Goal: Check status: Check status

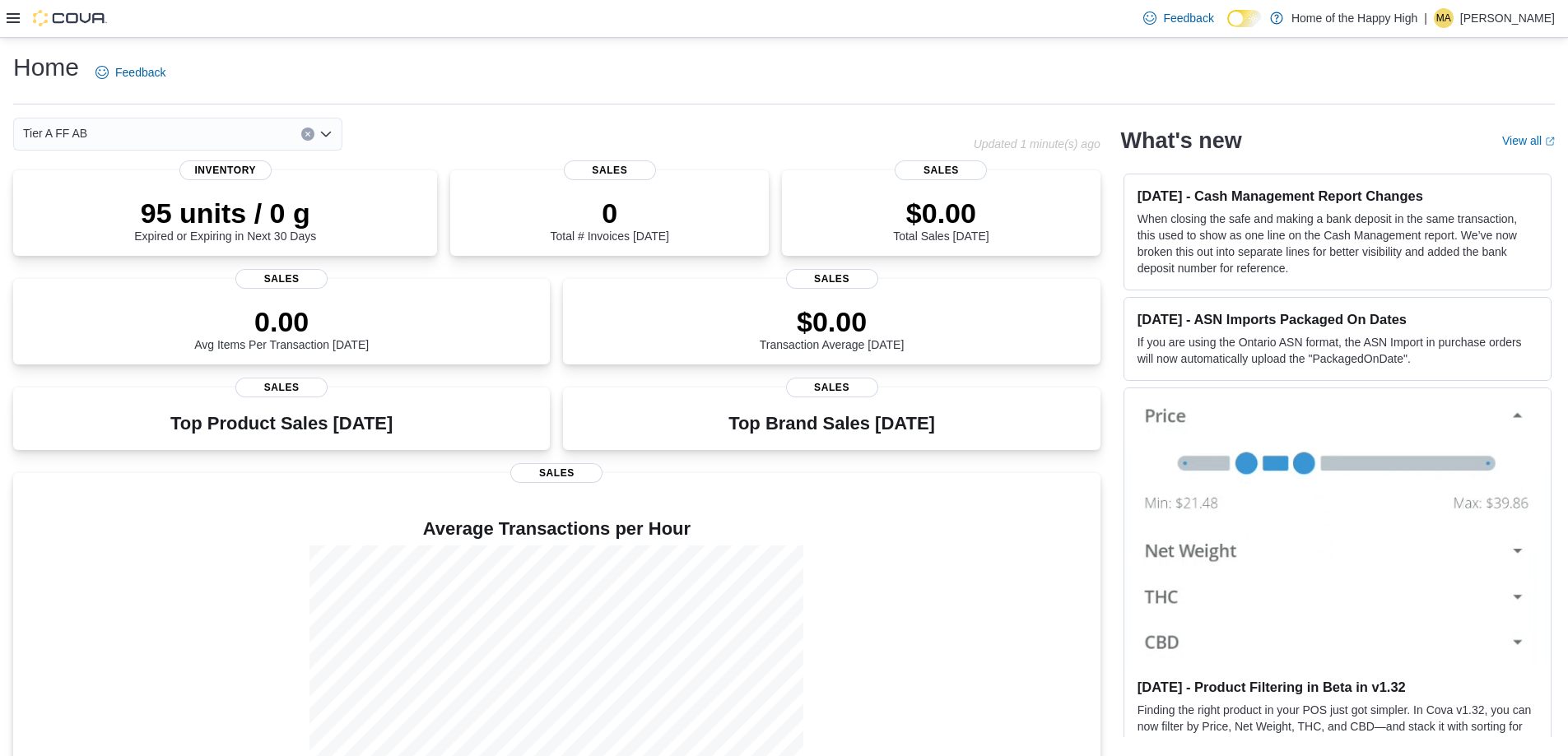
click at [10, 19] on icon at bounding box center [13, 17] width 13 height 10
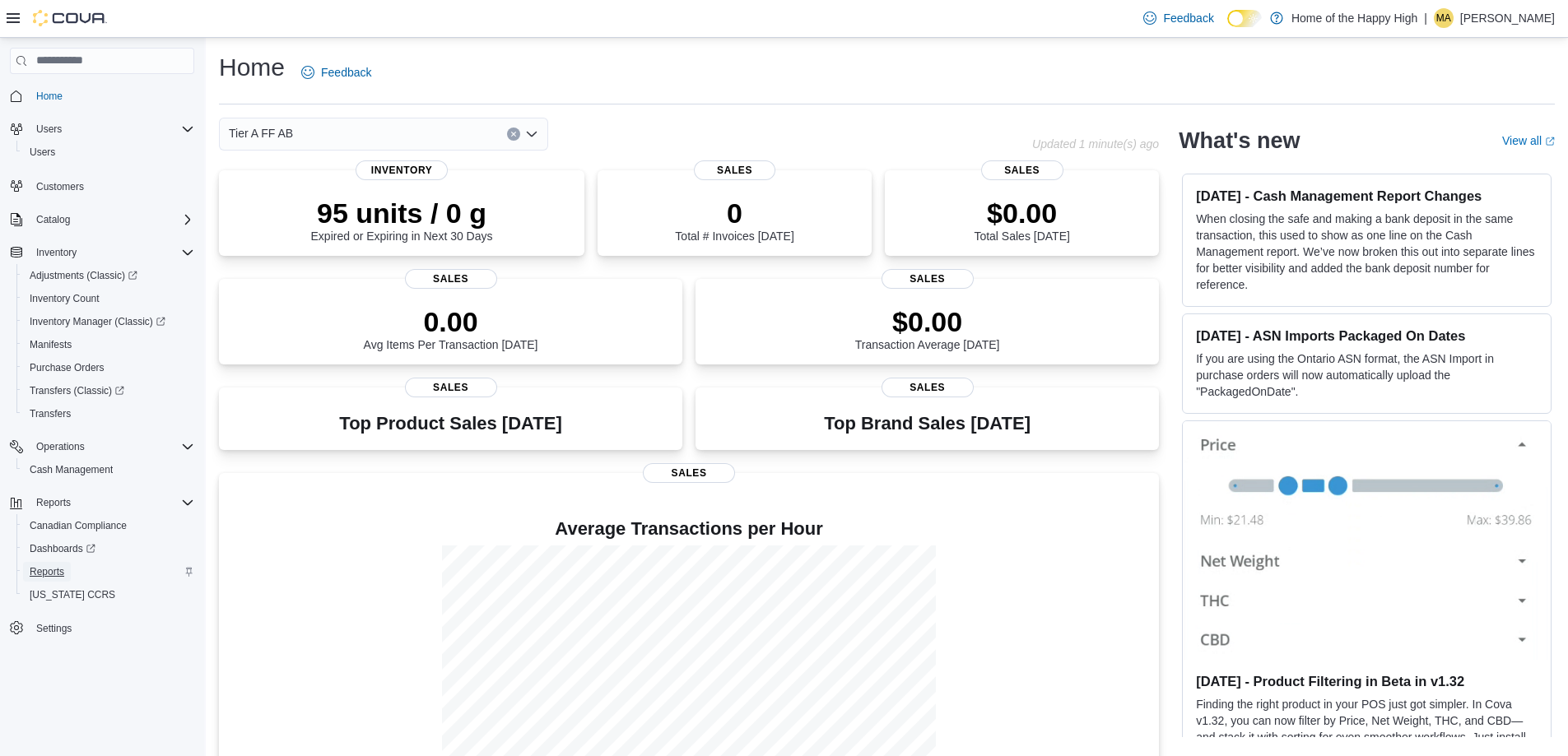
click at [49, 568] on span "Reports" at bounding box center [47, 571] width 35 height 13
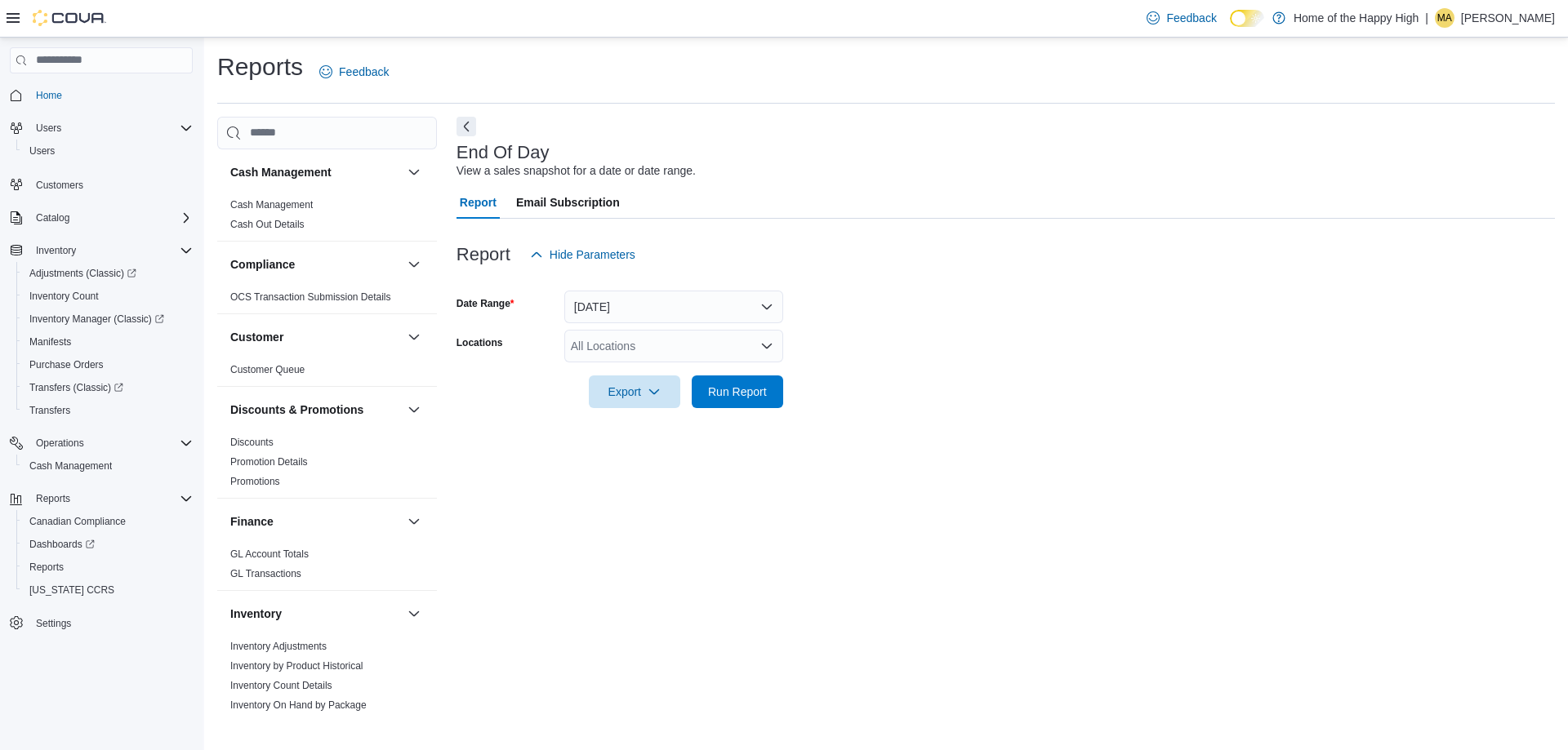
click at [710, 360] on div "All Locations" at bounding box center [673, 346] width 219 height 33
type input "**********"
click at [740, 394] on span "Scarborough – Morningside - Friendly Stranger" at bounding box center [751, 397] width 239 height 16
click at [862, 306] on form "Date Range [DATE] Locations [GEOGRAPHIC_DATA] – [GEOGRAPHIC_DATA] - Friendly St…" at bounding box center [1005, 339] width 1099 height 137
click at [733, 387] on span "Run Report" at bounding box center [737, 391] width 59 height 16
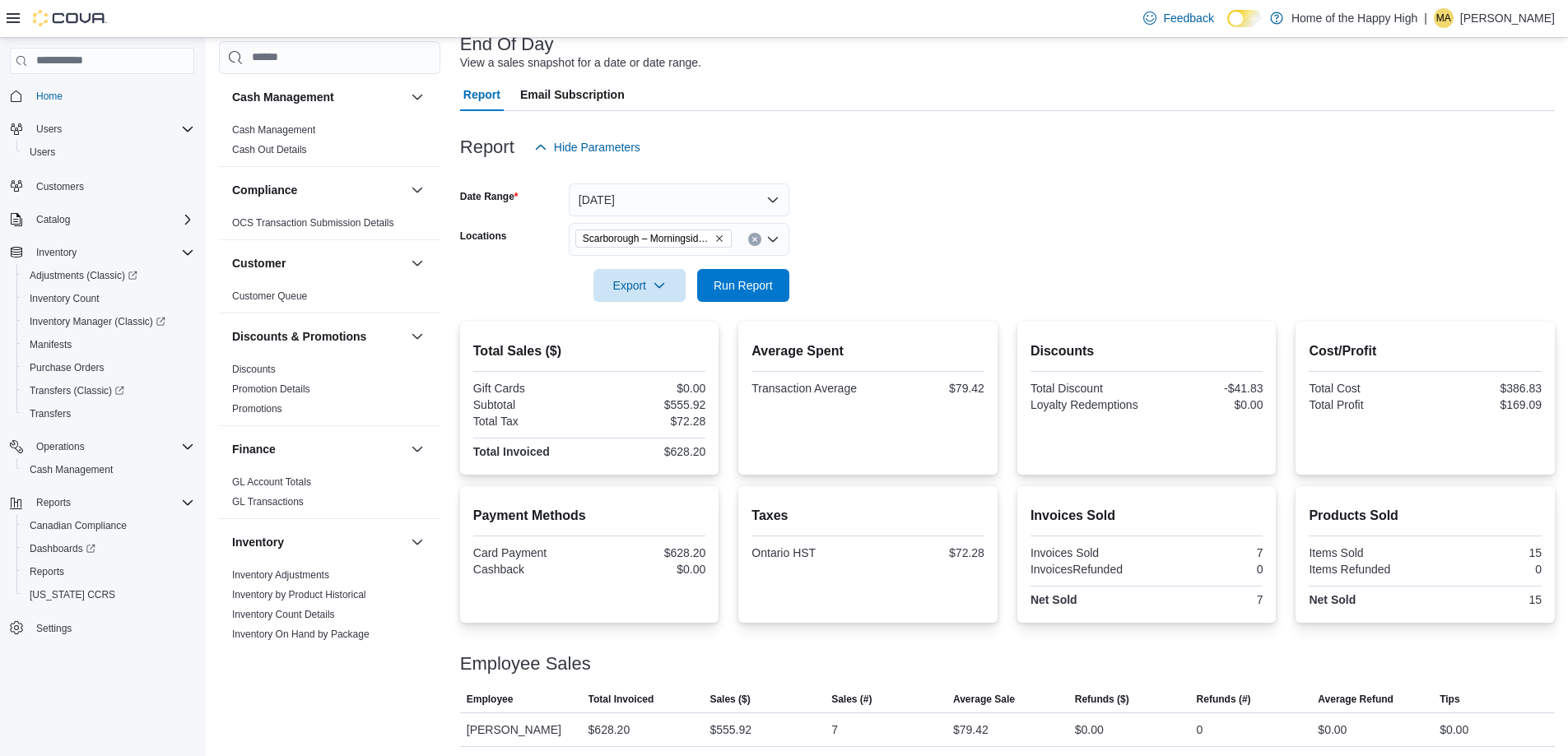
scroll to position [113, 0]
